Goal: Task Accomplishment & Management: Use online tool/utility

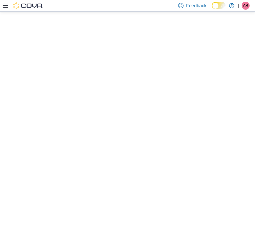
select select "**********"
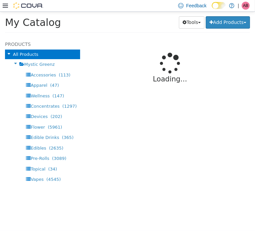
select select "**********"
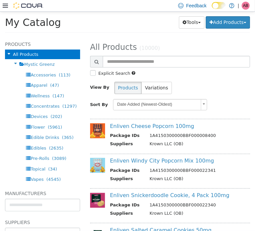
click at [117, 26] on div "Tools Merge Products Map Private Products Bulk Product Editor Export Add Produc…" at bounding box center [182, 22] width 136 height 12
